Goal: Task Accomplishment & Management: Complete application form

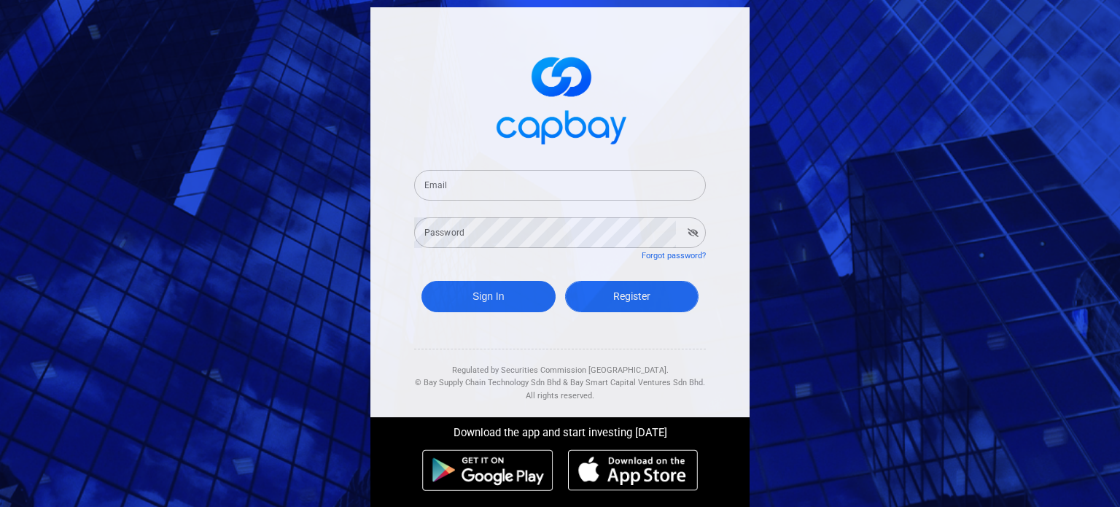
click at [605, 295] on link "Register" at bounding box center [632, 296] width 134 height 31
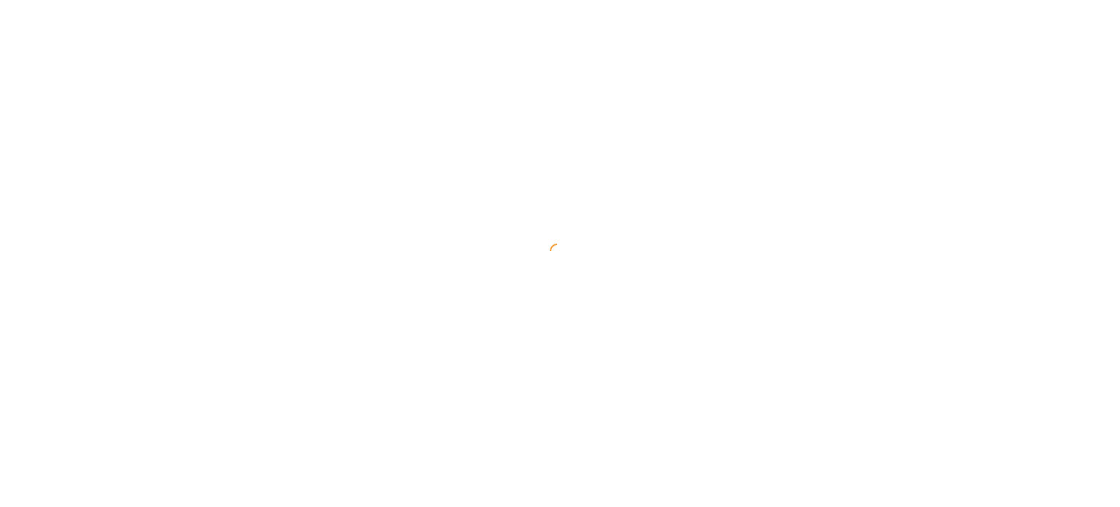
select select "MY"
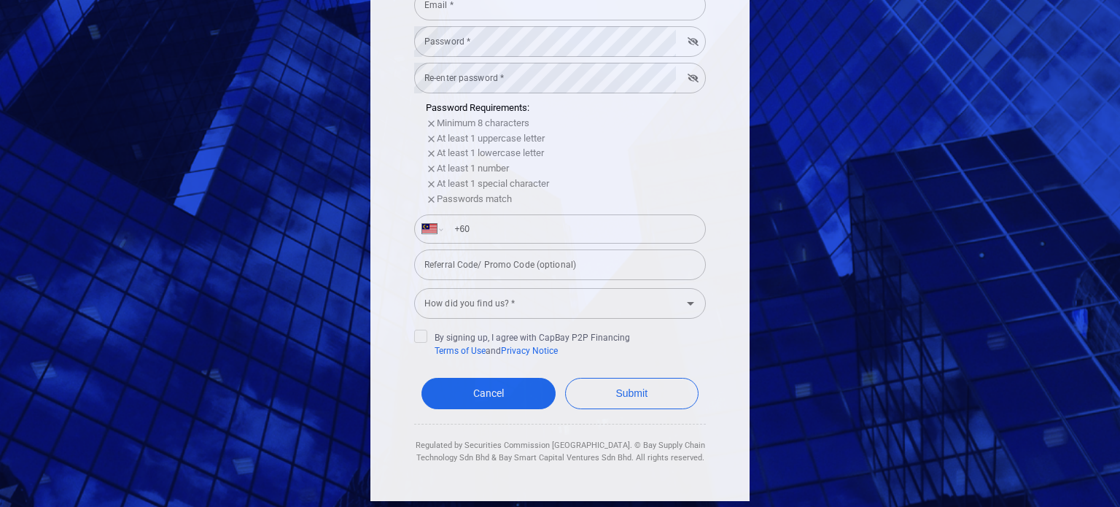
scroll to position [301, 0]
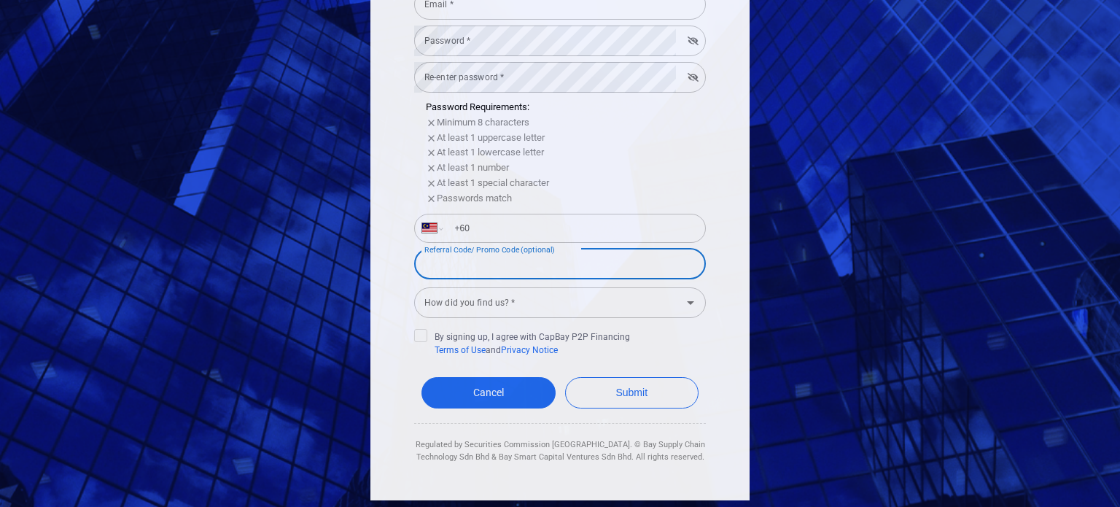
click at [453, 270] on input "Referral Code/ Promo Code (optional)" at bounding box center [560, 264] width 292 height 31
click at [440, 300] on div "How did you find us? * How did you find us? *" at bounding box center [560, 301] width 292 height 33
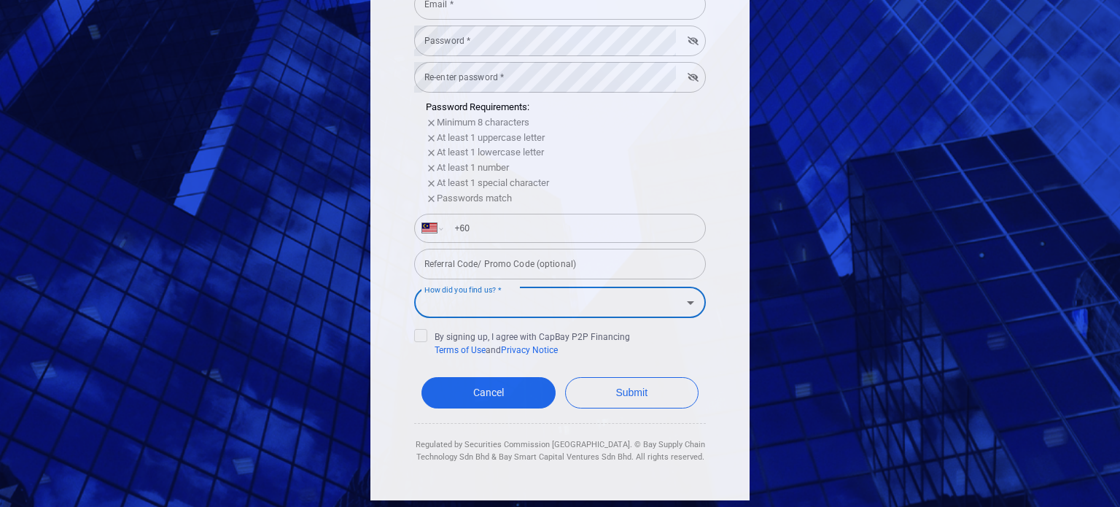
click at [440, 300] on input "How did you find us? *" at bounding box center [548, 302] width 259 height 27
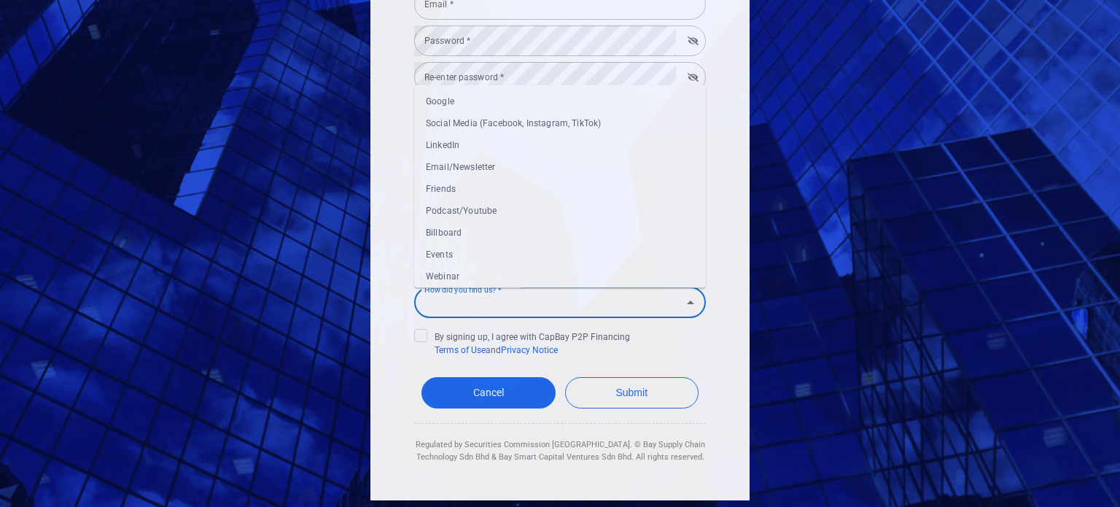
click at [440, 299] on input "How did you find us? *" at bounding box center [548, 302] width 259 height 27
click at [414, 298] on div "How did you find us? * How did you find us? *" at bounding box center [560, 301] width 292 height 33
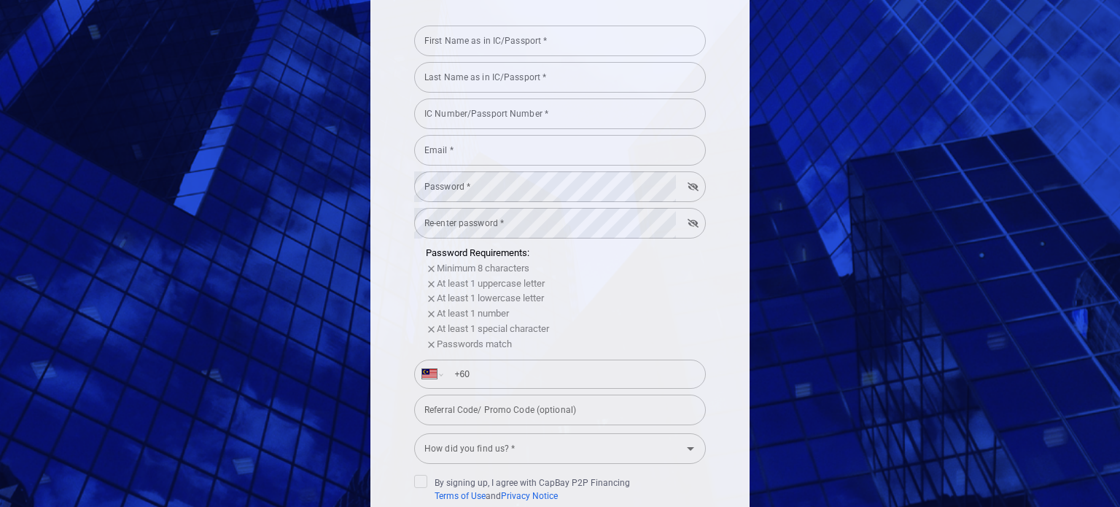
click at [378, 255] on div "First Name as in IC/Passport * First Name as in IC/Passport * Last Name as in I…" at bounding box center [560, 250] width 379 height 794
